Goal: Find specific page/section: Find specific page/section

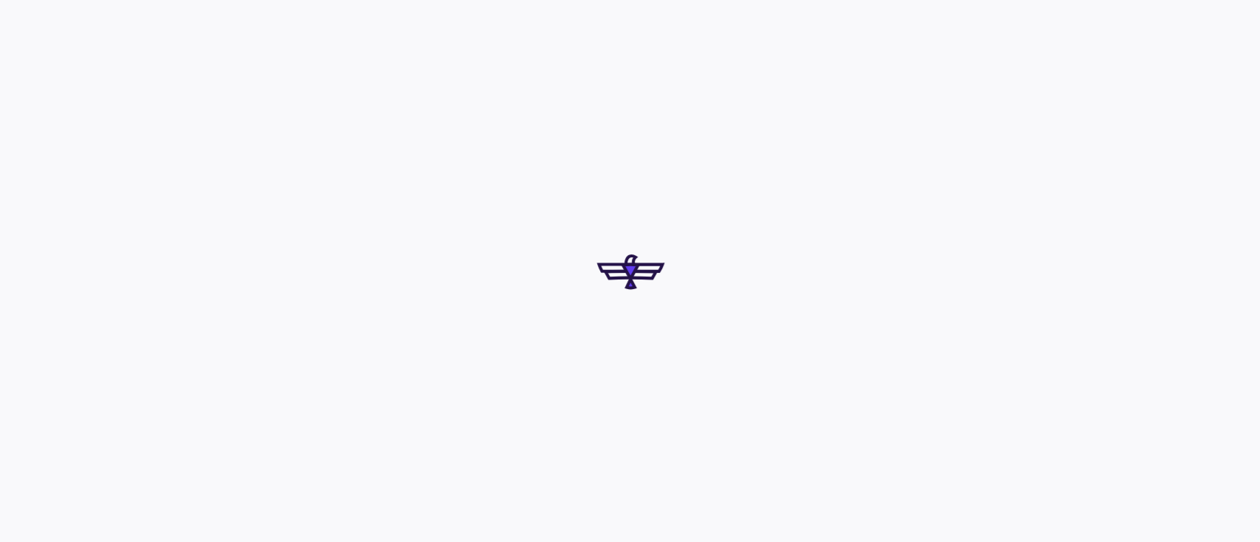
click at [580, 460] on div at bounding box center [630, 271] width 1260 height 542
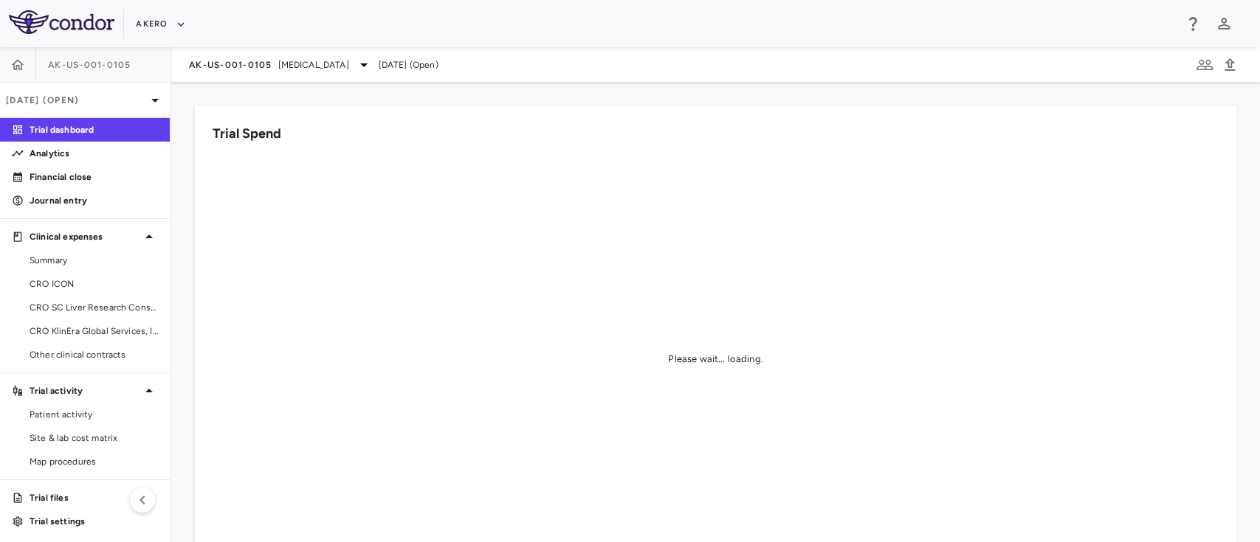
scroll to position [2, 0]
click at [59, 287] on span "CRO ICON" at bounding box center [94, 281] width 128 height 13
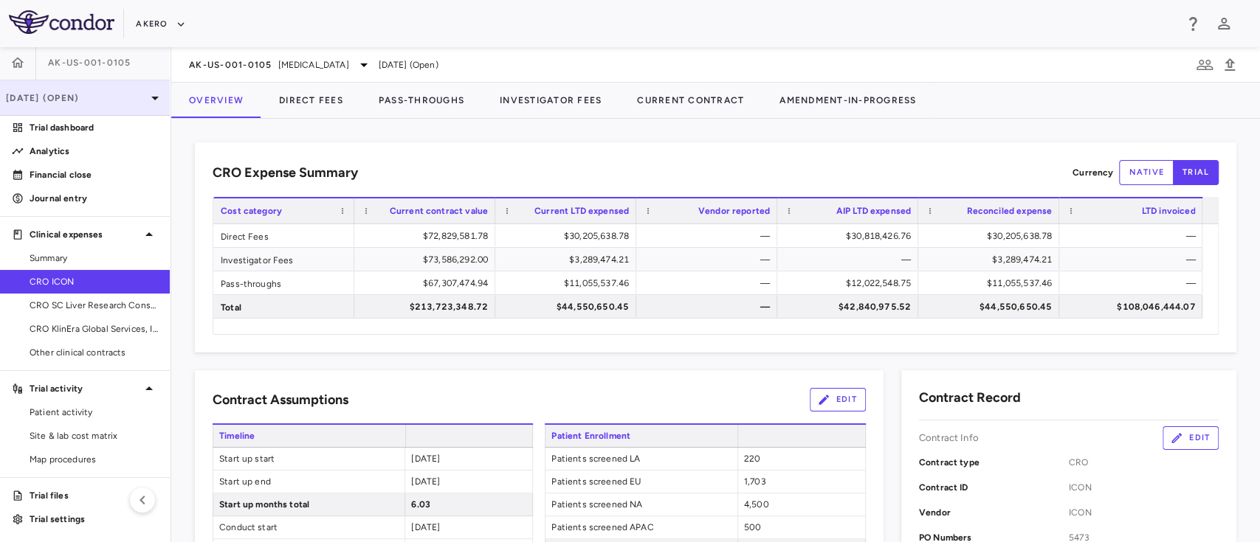
click at [146, 103] on icon at bounding box center [155, 98] width 18 height 18
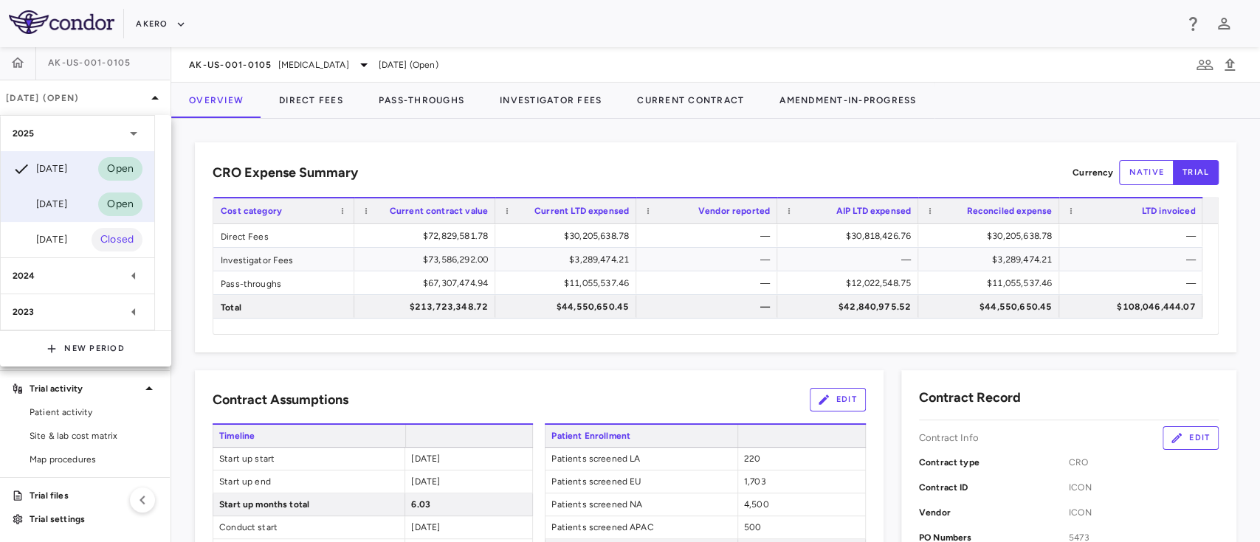
click at [67, 201] on div "[DATE]" at bounding box center [40, 205] width 55 height 18
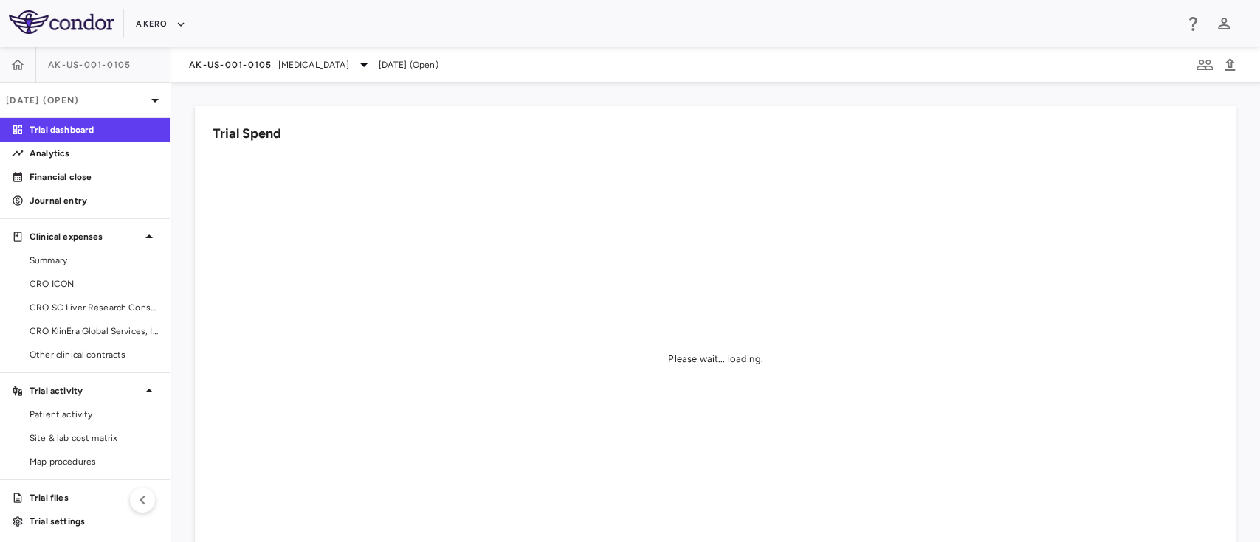
scroll to position [2, 0]
click at [68, 280] on span "CRO ICON" at bounding box center [94, 281] width 128 height 13
